Goal: Information Seeking & Learning: Learn about a topic

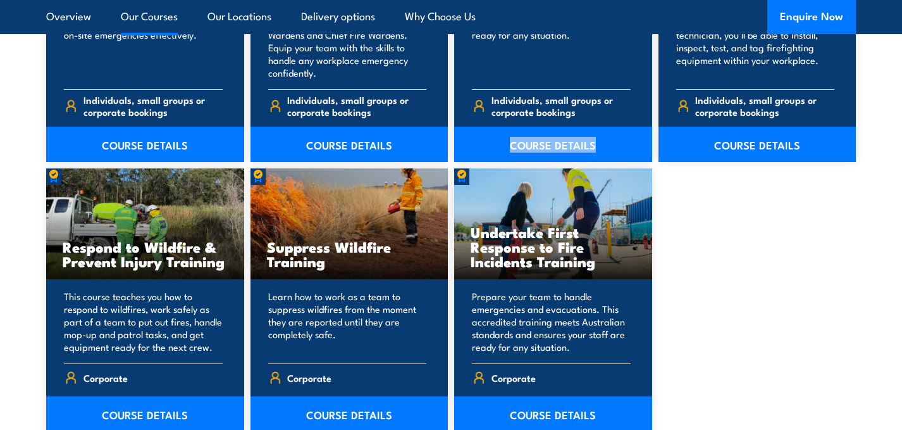
scroll to position [1925, 0]
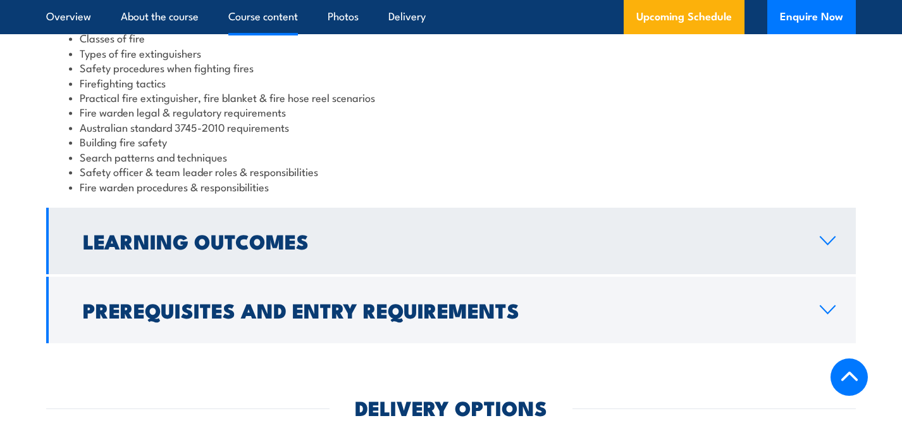
scroll to position [1241, 0]
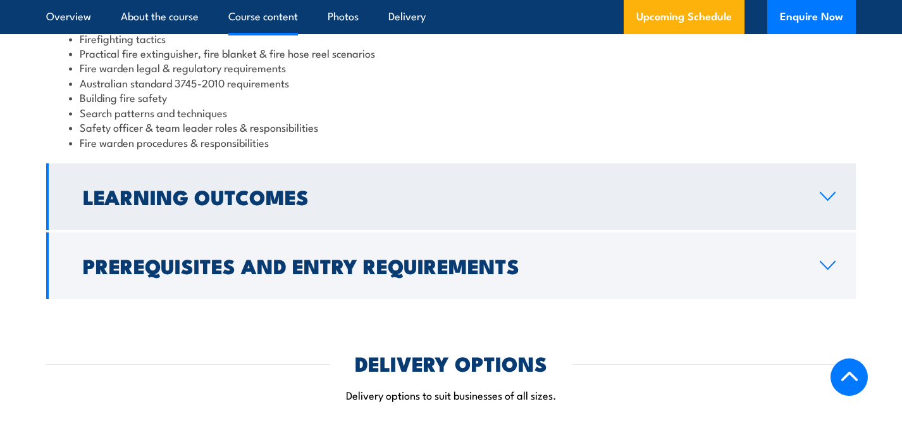
click at [623, 175] on link "Learning Outcomes" at bounding box center [451, 196] width 810 height 66
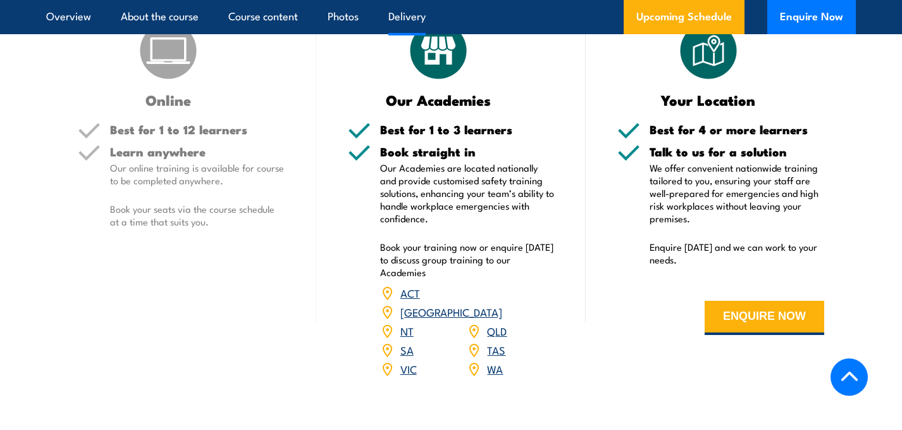
scroll to position [1107, 0]
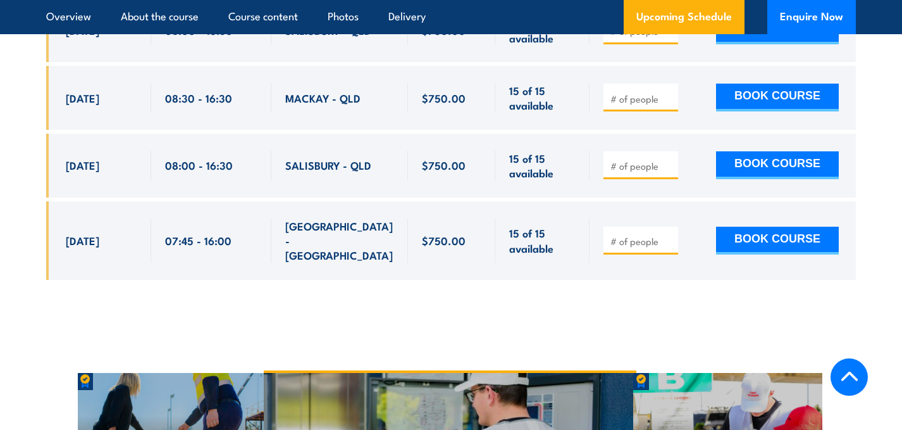
scroll to position [2564, 0]
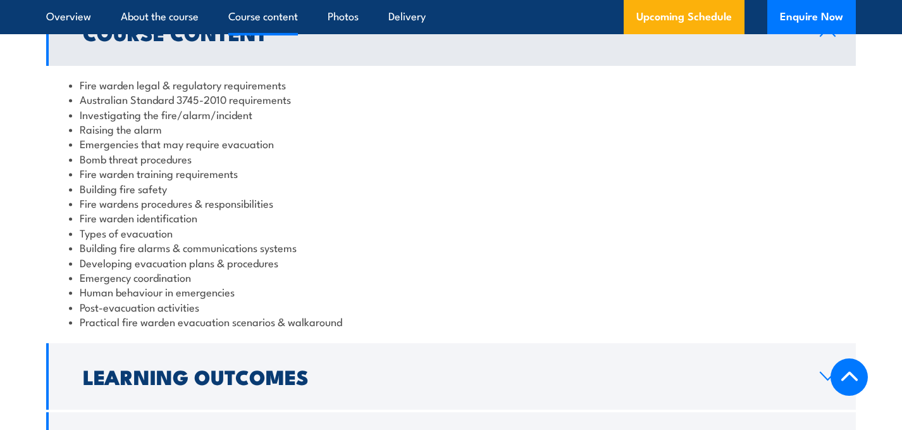
scroll to position [907, 0]
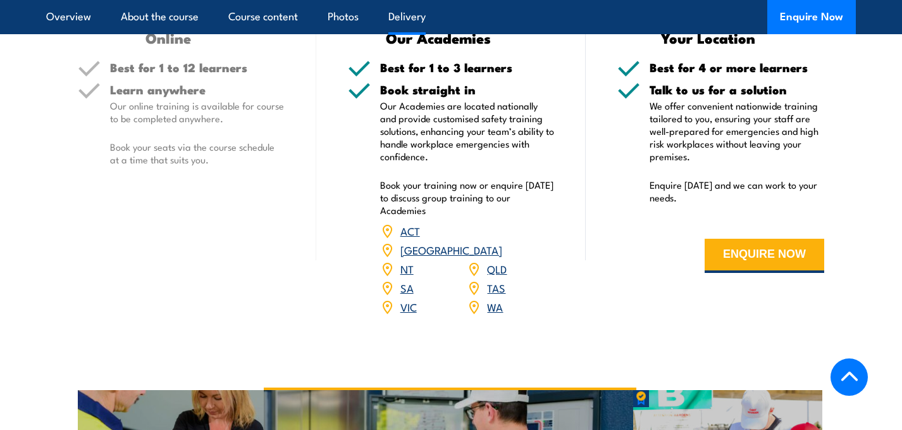
scroll to position [1813, 0]
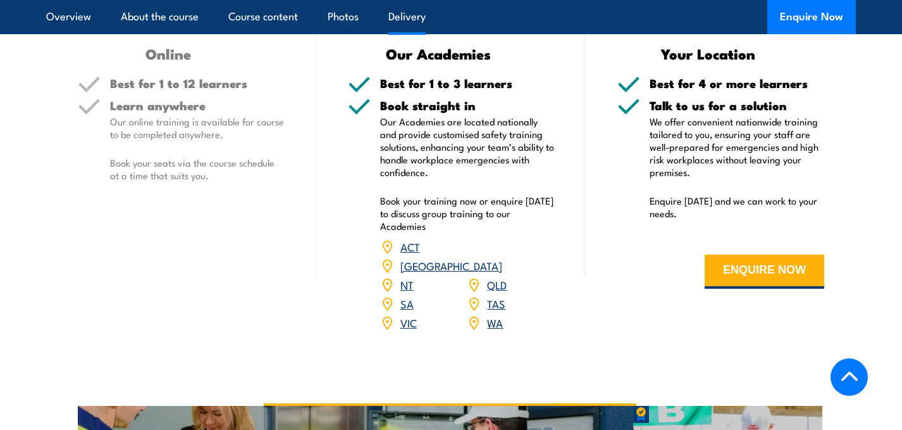
click at [166, 89] on h5 "Best for 1 to 12 learners" at bounding box center [197, 83] width 175 height 12
click at [165, 89] on h5 "Best for 1 to 12 learners" at bounding box center [197, 83] width 175 height 12
click at [197, 164] on p "Book your seats via the course schedule at a time that suits you." at bounding box center [197, 168] width 175 height 25
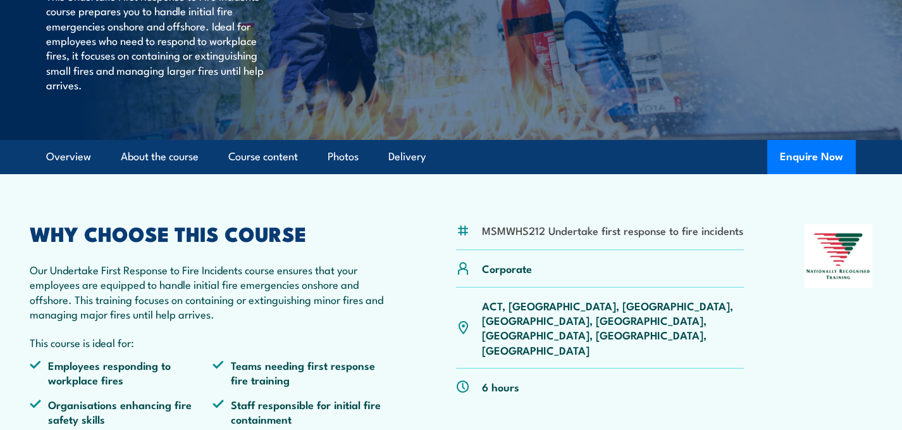
scroll to position [0, 0]
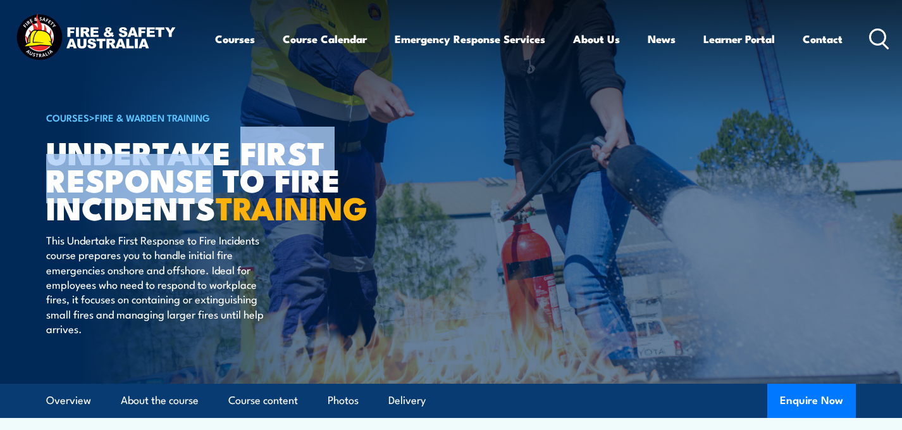
drag, startPoint x: 240, startPoint y: 148, endPoint x: 252, endPoint y: 166, distance: 21.4
click at [204, 178] on h1 "Undertake First Response to Fire Incidents TRAINING" at bounding box center [202, 179] width 313 height 82
